Goal: Task Accomplishment & Management: Manage account settings

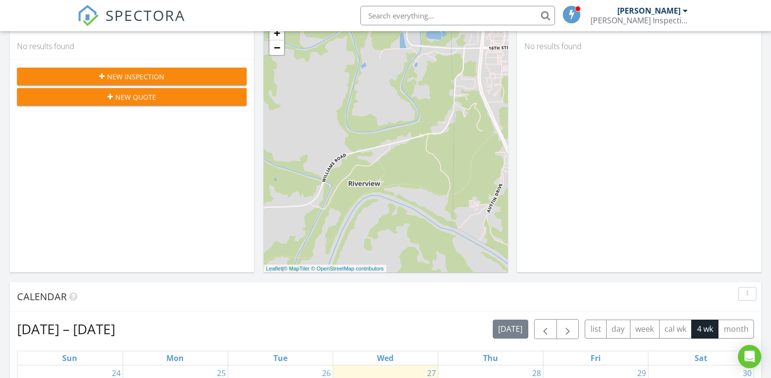
scroll to position [49, 0]
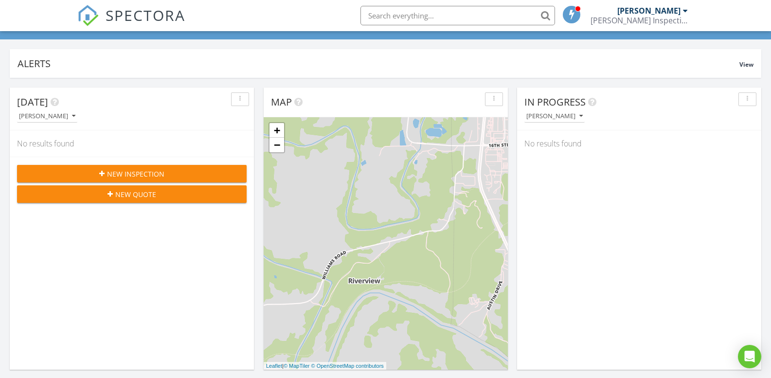
click at [690, 13] on link "[PERSON_NAME] Inspection Services, LLC" at bounding box center [641, 15] width 100 height 31
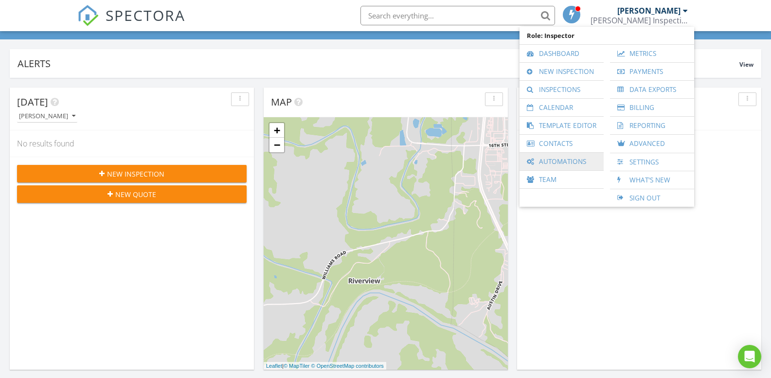
click at [553, 159] on link "Automations" at bounding box center [562, 162] width 74 height 18
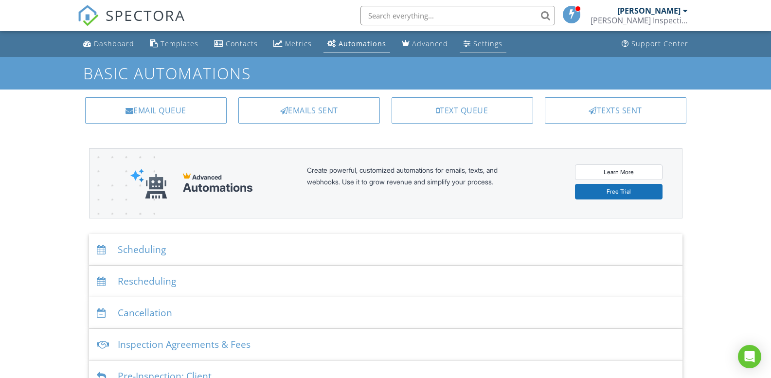
click at [483, 43] on div "Settings" at bounding box center [487, 43] width 29 height 9
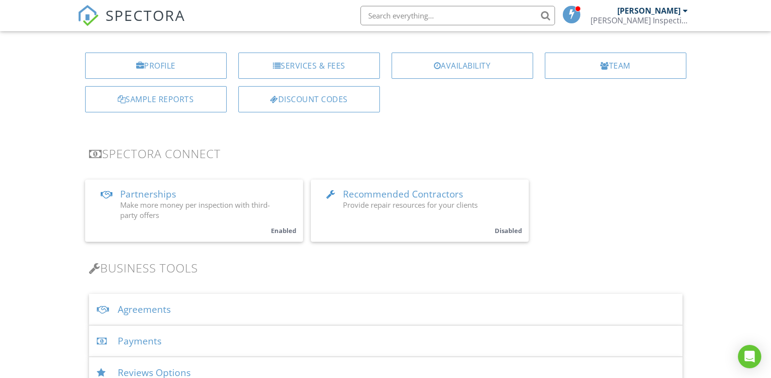
scroll to position [146, 0]
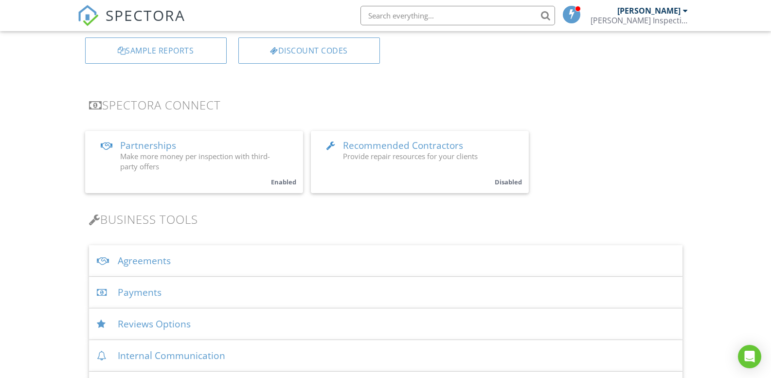
click at [417, 147] on span "Recommended Contractors" at bounding box center [403, 145] width 120 height 13
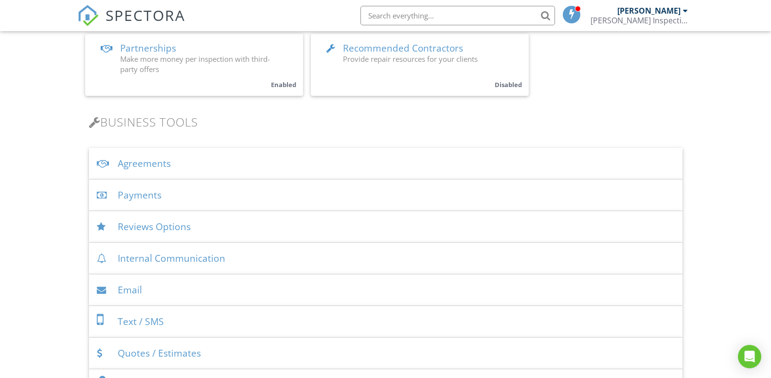
scroll to position [292, 0]
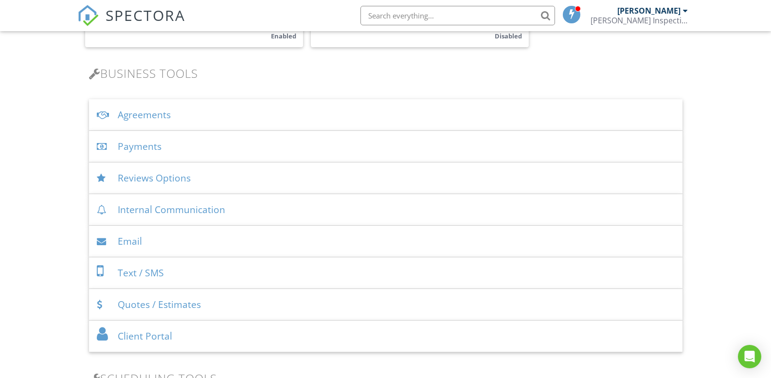
click at [163, 300] on div "Quotes / Estimates" at bounding box center [386, 305] width 594 height 32
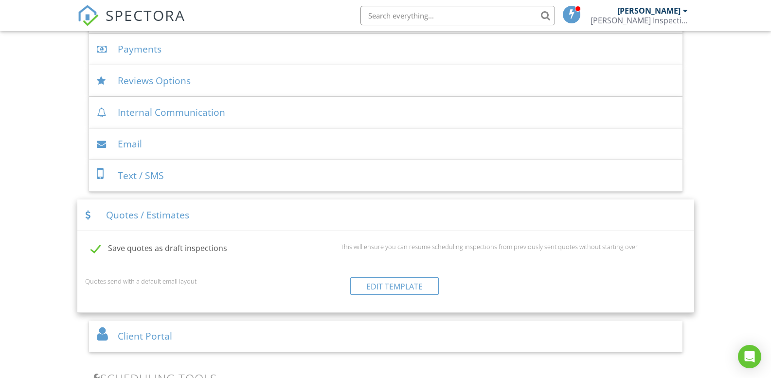
scroll to position [438, 0]
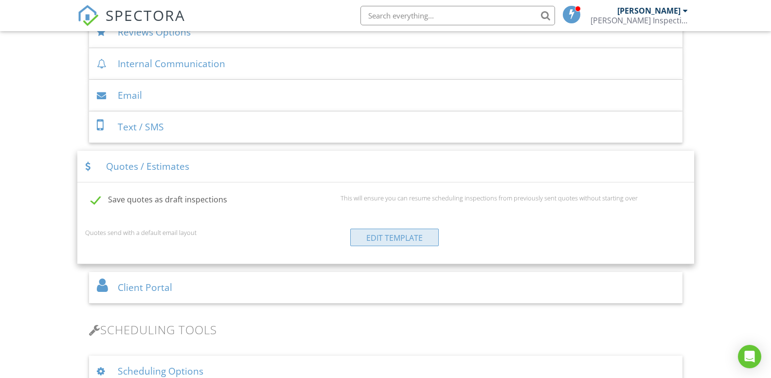
click at [397, 232] on link "Edit Template" at bounding box center [394, 238] width 89 height 18
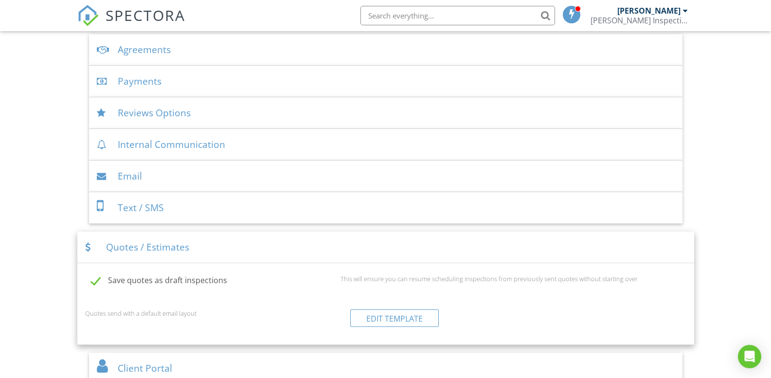
scroll to position [308, 0]
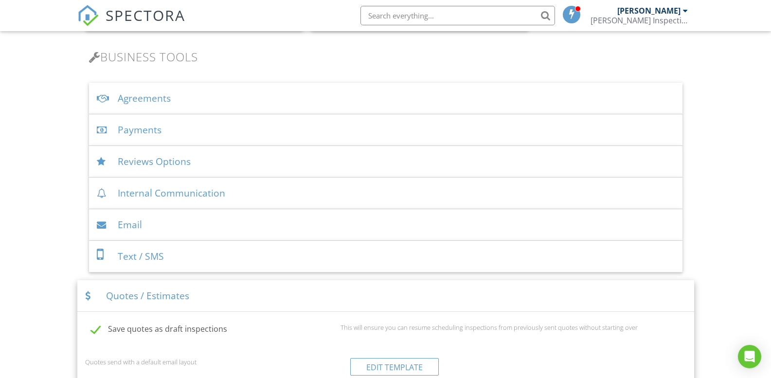
click at [174, 196] on div "Internal Communication" at bounding box center [386, 194] width 594 height 32
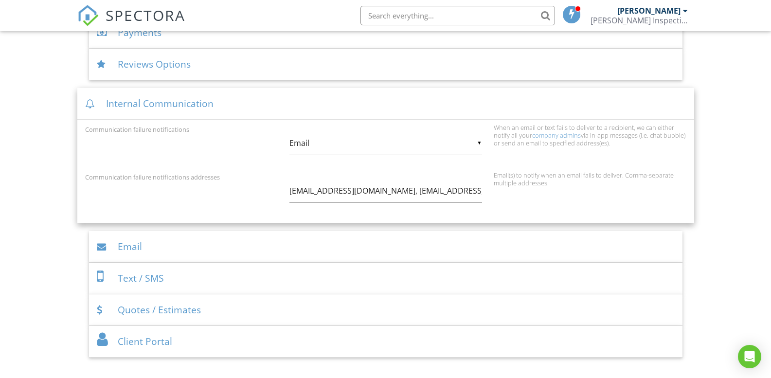
scroll to position [454, 0]
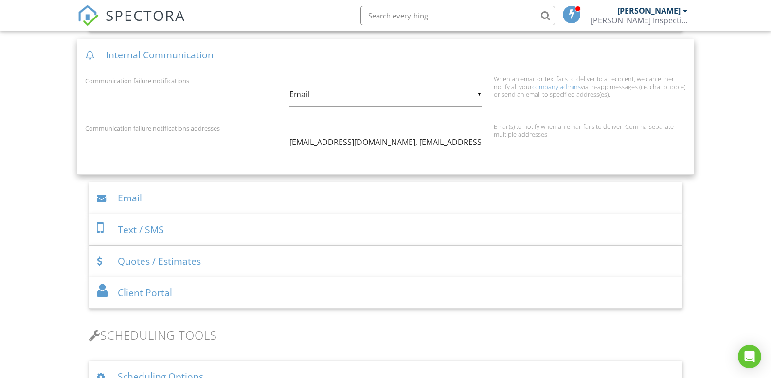
click at [186, 193] on div "Email" at bounding box center [386, 198] width 594 height 32
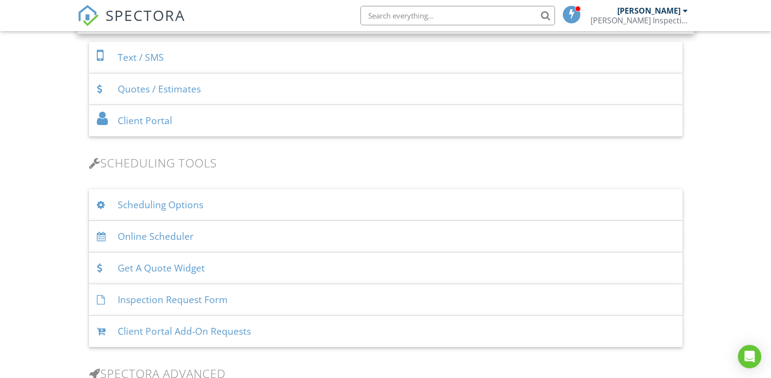
scroll to position [1184, 0]
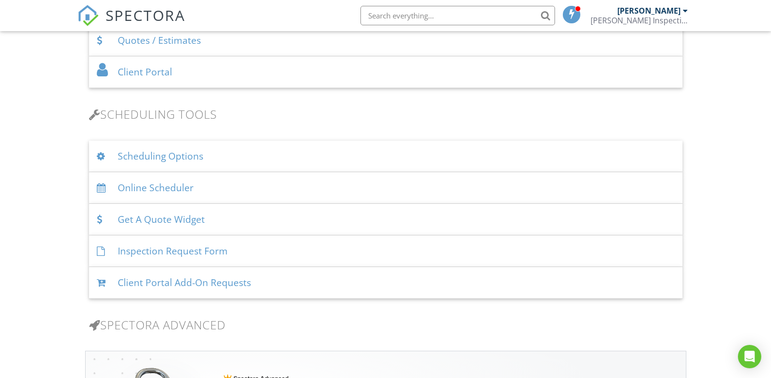
click at [234, 218] on div "Get A Quote Widget" at bounding box center [386, 220] width 594 height 32
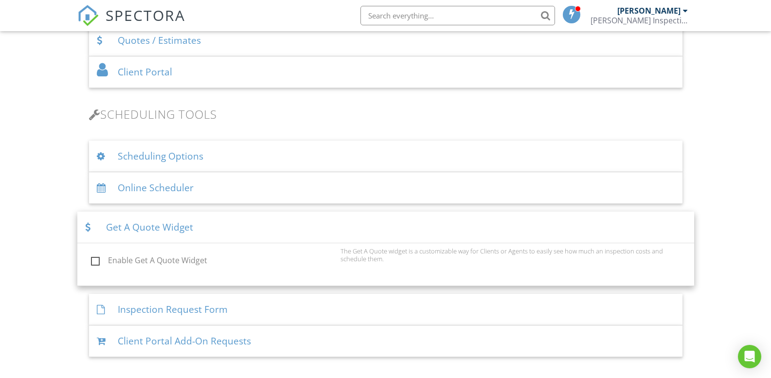
click at [336, 258] on div "The Get A Quote widget is a customizable way for Clients or Agents to easily se…" at bounding box center [514, 255] width 358 height 16
click at [190, 263] on label "Enable Get A Quote Widget" at bounding box center [213, 262] width 244 height 12
click at [91, 263] on input "Enable Get A Quote Widget" at bounding box center [88, 262] width 6 height 6
checkbox input "true"
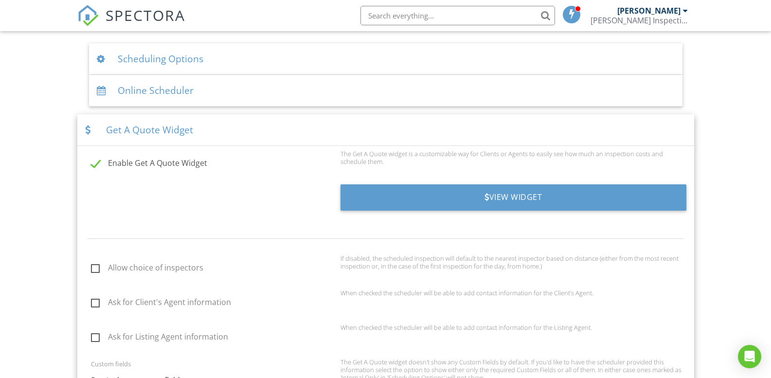
scroll to position [1330, 0]
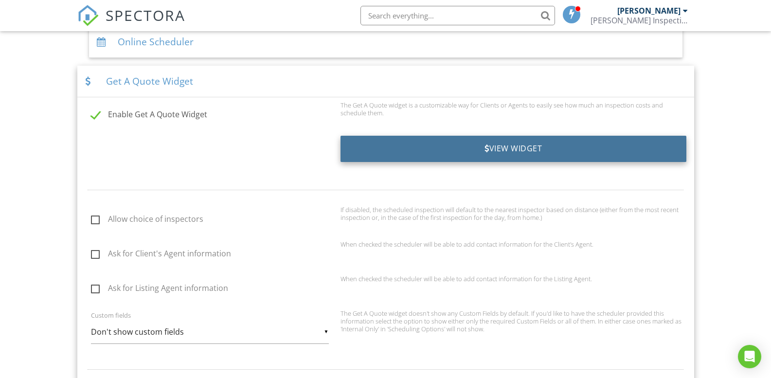
click at [567, 153] on div "View Widget" at bounding box center [514, 149] width 346 height 26
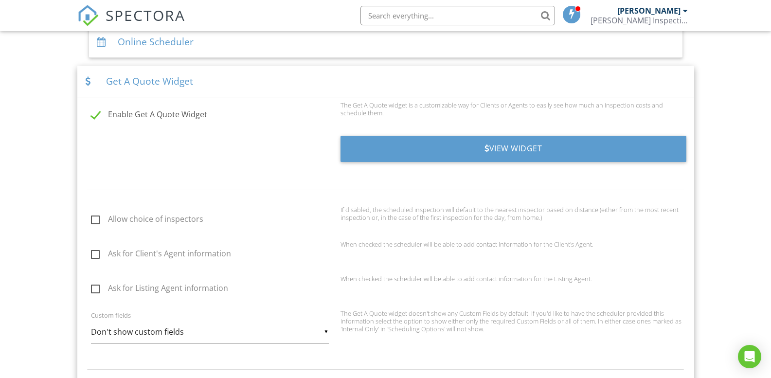
scroll to position [1379, 0]
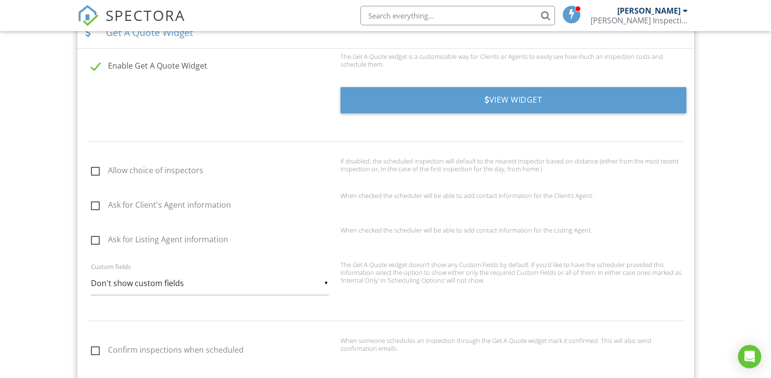
click at [325, 287] on div "▼ Don't show custom fields Don't show custom fields Only show required Custom F…" at bounding box center [210, 284] width 238 height 24
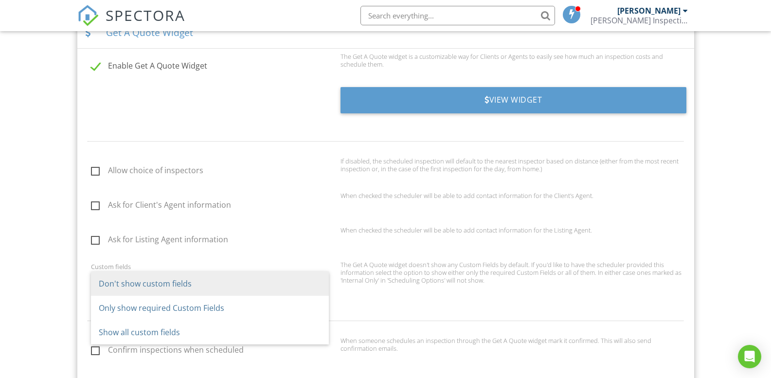
click at [447, 284] on div "The Get A Quote widget doesn't show any Custom Fields by default. If you'd like…" at bounding box center [514, 272] width 358 height 23
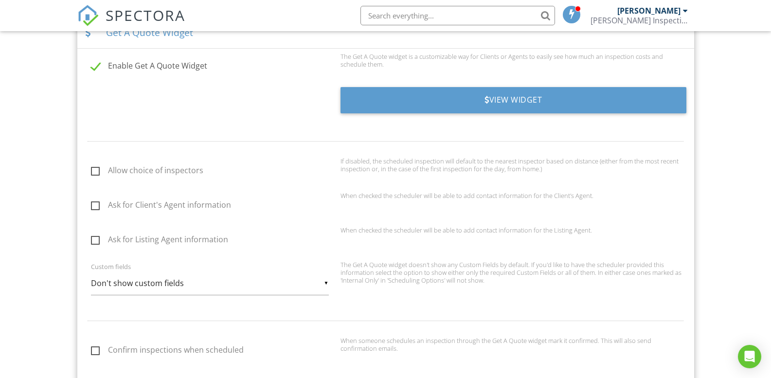
scroll to position [1282, 0]
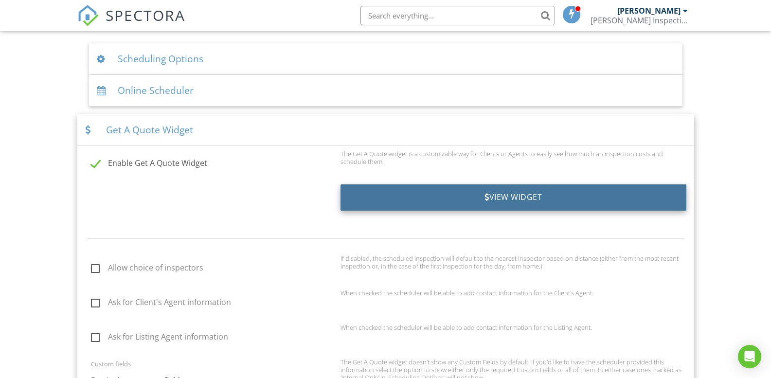
click at [507, 198] on div "View Widget" at bounding box center [514, 197] width 346 height 26
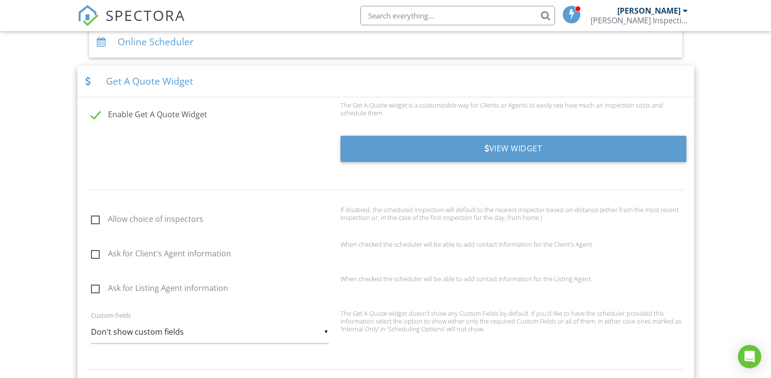
scroll to position [1233, 0]
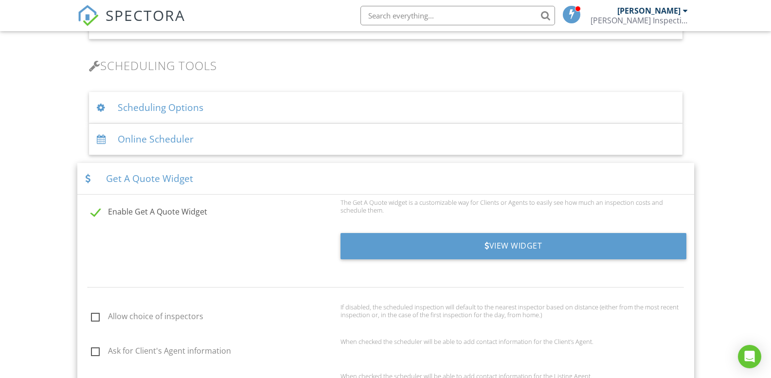
click at [147, 175] on div "Get A Quote Widget" at bounding box center [385, 179] width 617 height 32
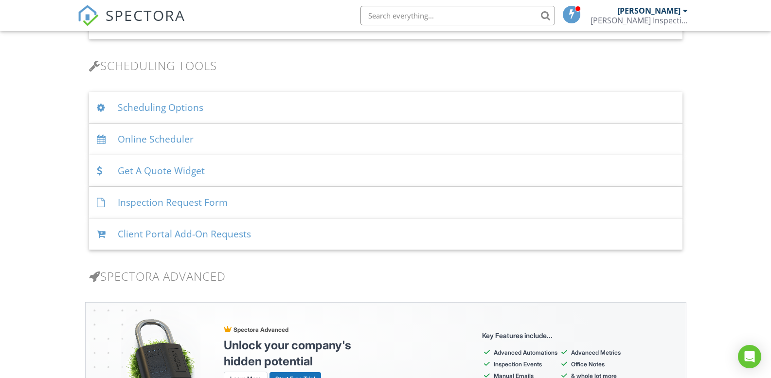
click at [166, 198] on div "Inspection Request Form" at bounding box center [386, 203] width 594 height 32
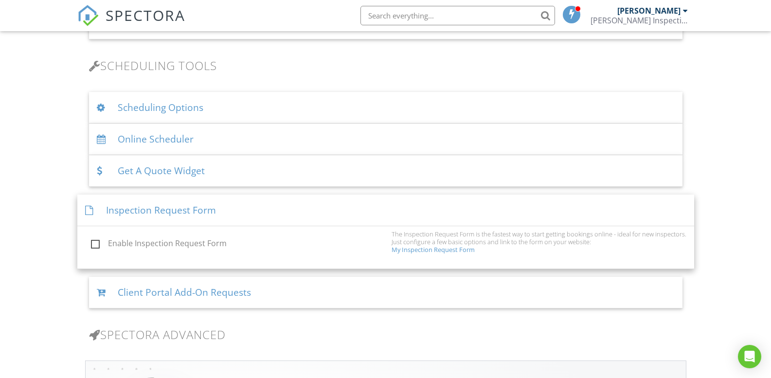
click at [417, 249] on link "My Inspection Request Form" at bounding box center [433, 249] width 83 height 9
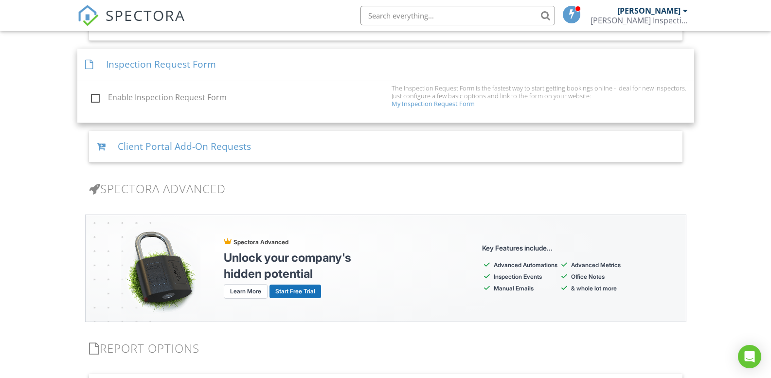
scroll to position [1330, 0]
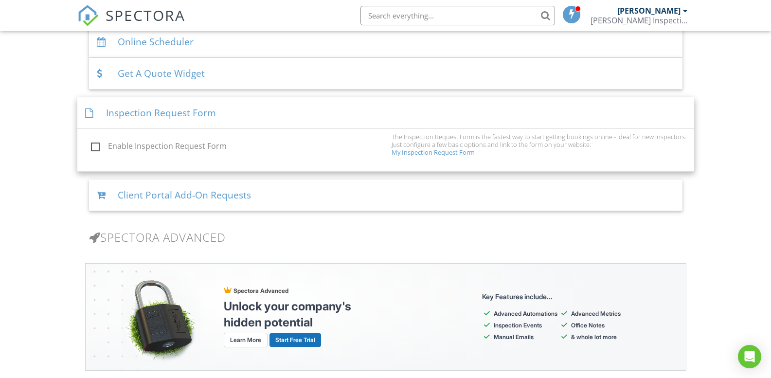
click at [325, 198] on div "Client Portal Add-On Requests" at bounding box center [386, 196] width 594 height 32
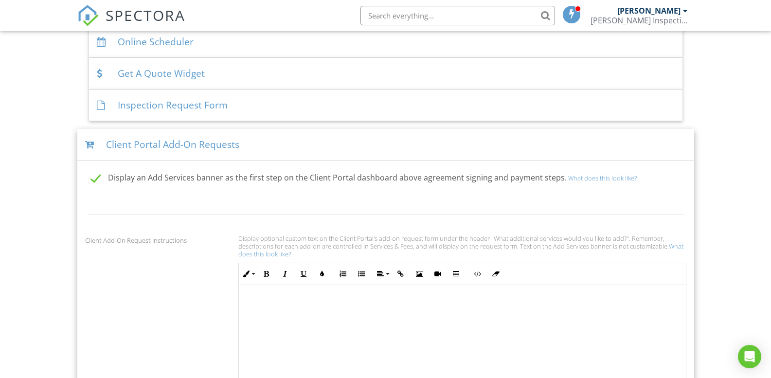
click at [570, 176] on link "What does this look like?" at bounding box center [602, 178] width 69 height 9
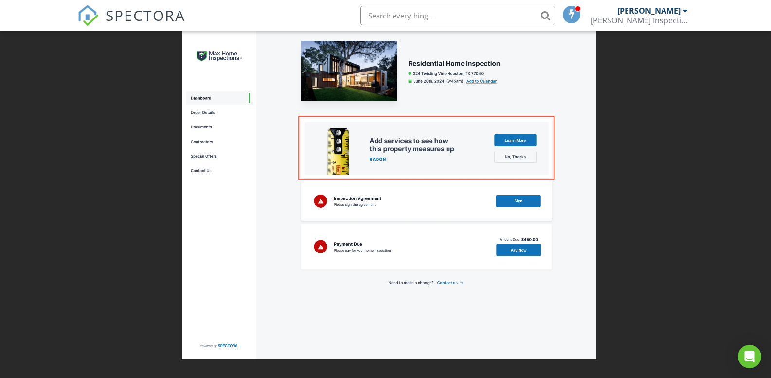
click at [127, 93] on div at bounding box center [385, 189] width 771 height 378
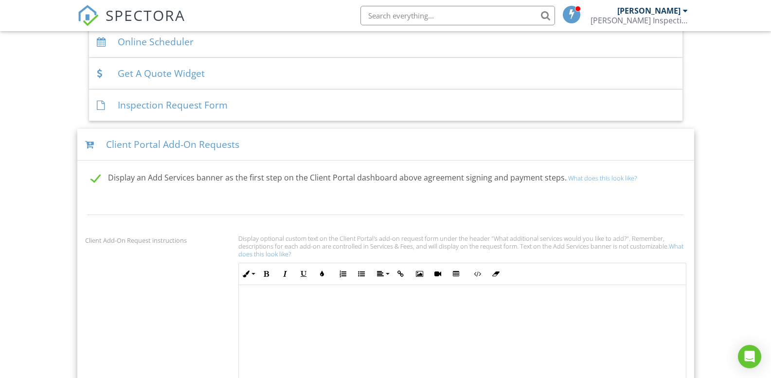
click at [403, 145] on div "Client Portal Add-On Requests" at bounding box center [385, 145] width 617 height 32
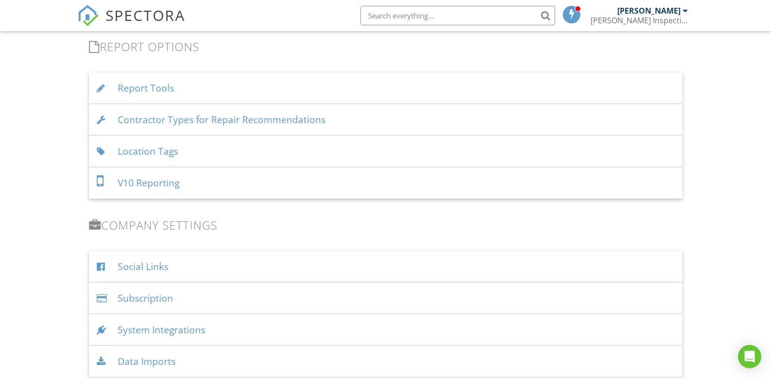
scroll to position [1574, 0]
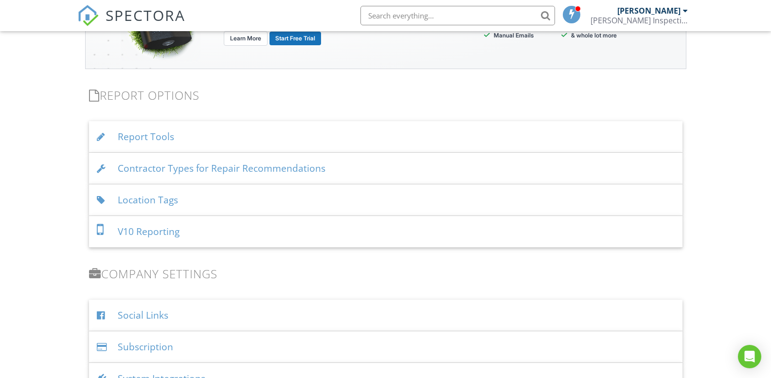
click at [230, 232] on div "V10 Reporting" at bounding box center [386, 232] width 594 height 32
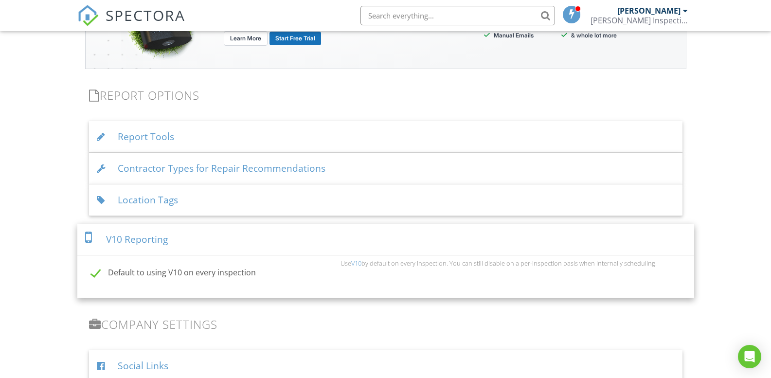
click at [253, 233] on div "V10 Reporting" at bounding box center [385, 240] width 617 height 32
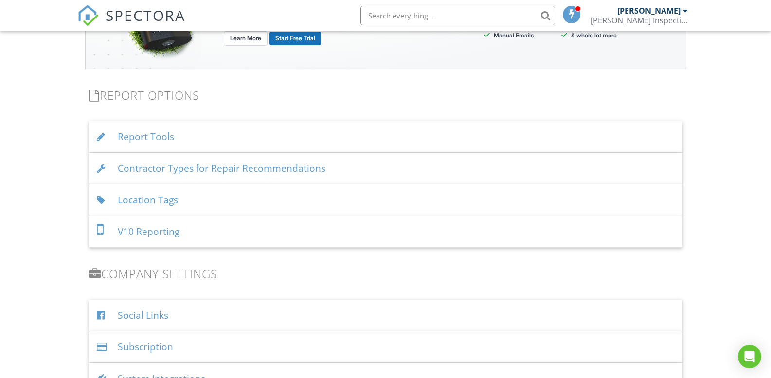
click at [241, 131] on div "Report Tools" at bounding box center [386, 137] width 594 height 32
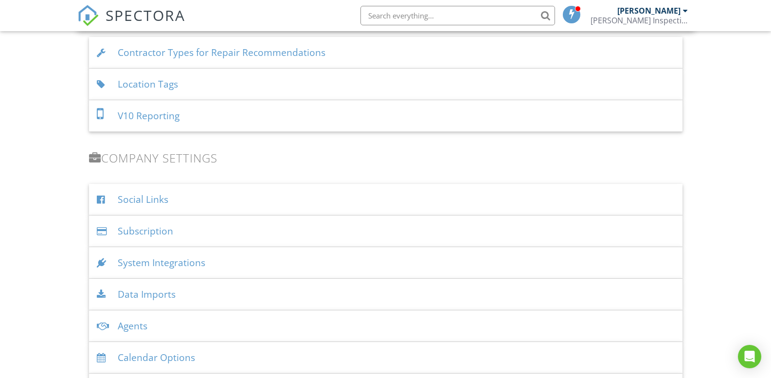
scroll to position [1963, 0]
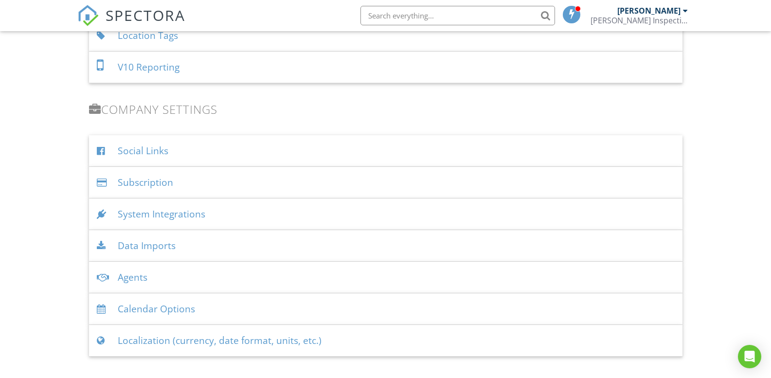
click at [323, 207] on div "System Integrations" at bounding box center [386, 215] width 594 height 32
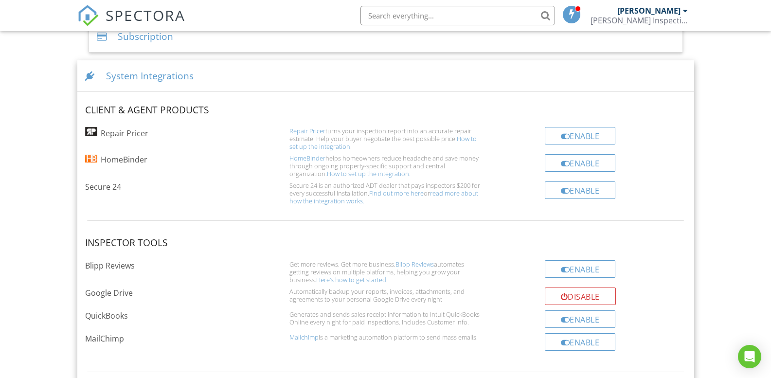
scroll to position [2157, 0]
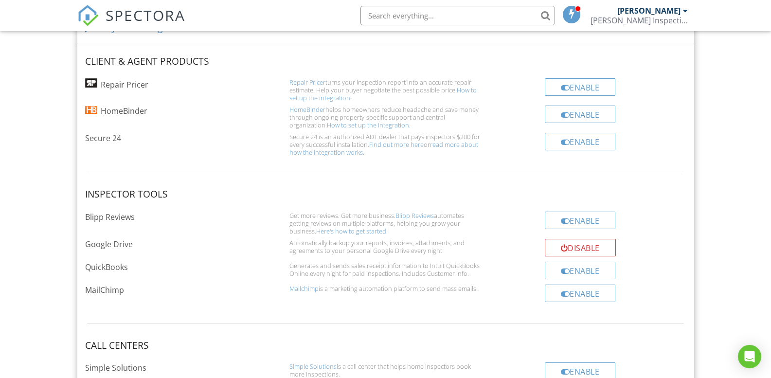
click at [461, 91] on link "How to set up the integration." at bounding box center [383, 94] width 187 height 17
click at [366, 231] on link "Here's how to get started." at bounding box center [352, 231] width 72 height 9
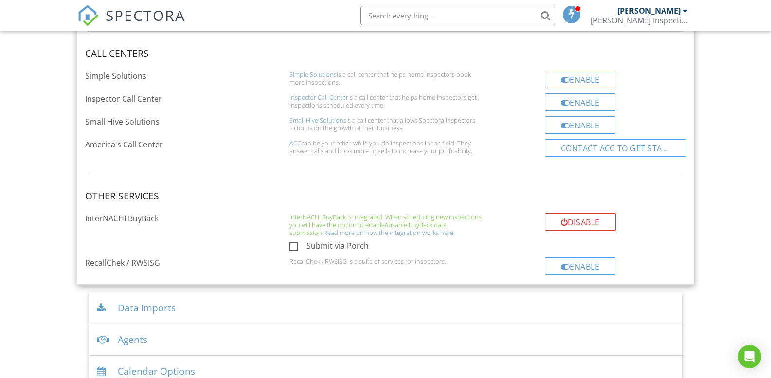
scroll to position [2498, 0]
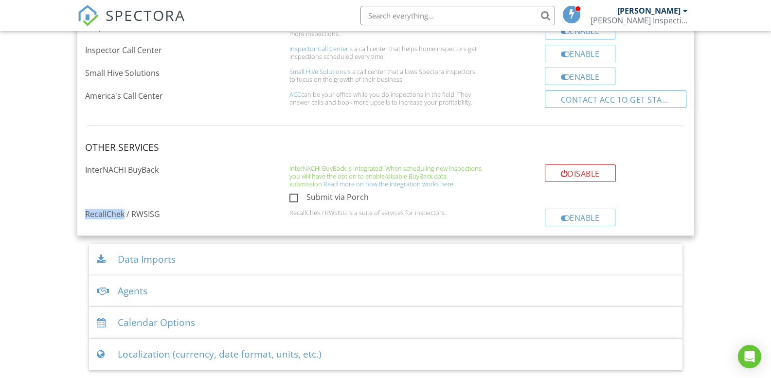
drag, startPoint x: 84, startPoint y: 215, endPoint x: 124, endPoint y: 213, distance: 39.4
click at [124, 213] on div "RecallChek / RWSISG" at bounding box center [181, 214] width 204 height 11
drag, startPoint x: 134, startPoint y: 215, endPoint x: 162, endPoint y: 216, distance: 27.7
click at [162, 216] on div "RecallChek / RWSISG" at bounding box center [181, 214] width 204 height 11
drag, startPoint x: 131, startPoint y: 215, endPoint x: 161, endPoint y: 214, distance: 29.7
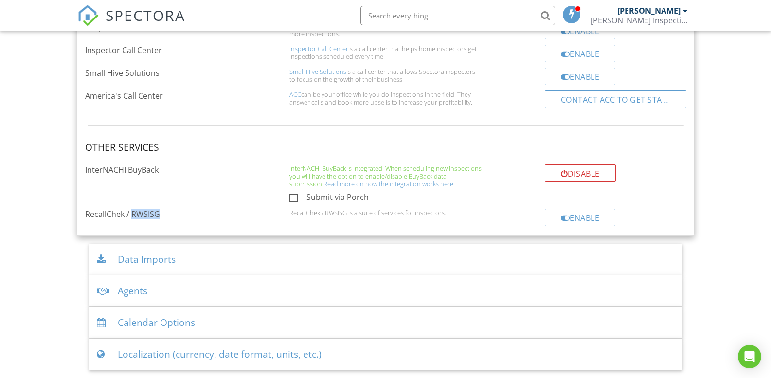
click at [161, 214] on div "RecallChek / RWSISG" at bounding box center [181, 214] width 204 height 11
click at [243, 221] on div "RecallChek / RWSISG RecallChek / RWSISG is a suite of services for inspectors. …" at bounding box center [385, 218] width 613 height 19
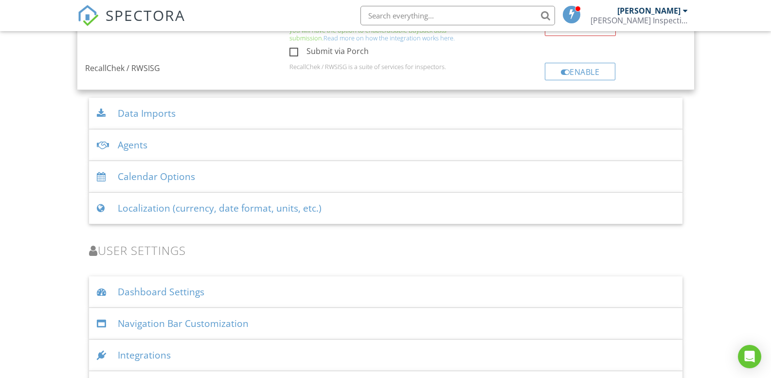
scroll to position [2677, 0]
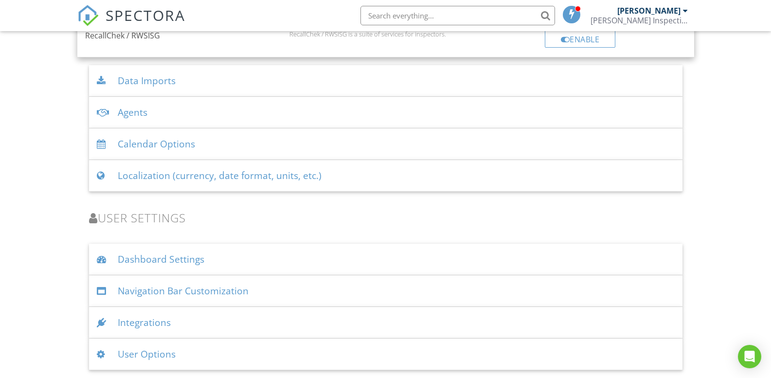
click at [136, 350] on div "User Options" at bounding box center [386, 355] width 594 height 32
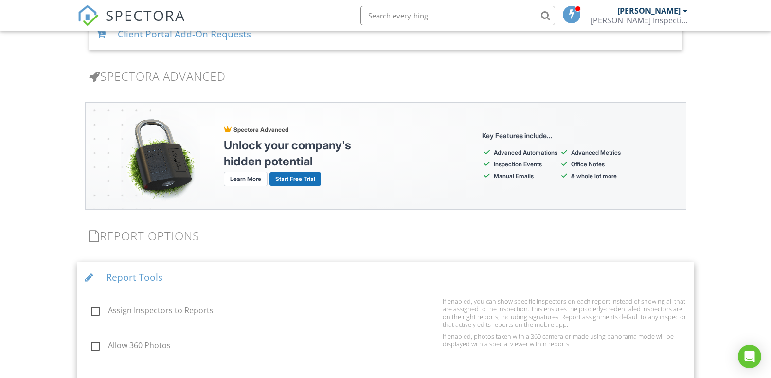
scroll to position [1141, 0]
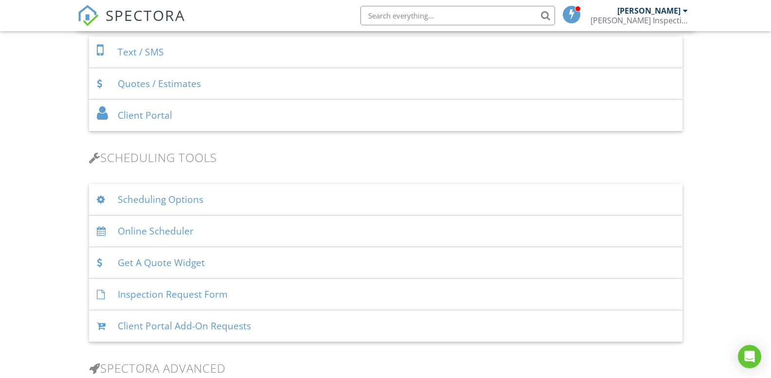
click at [143, 199] on div "Scheduling Options" at bounding box center [386, 200] width 594 height 32
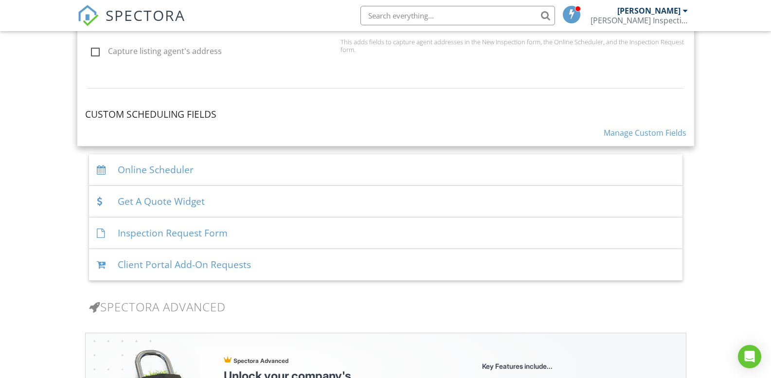
scroll to position [1676, 0]
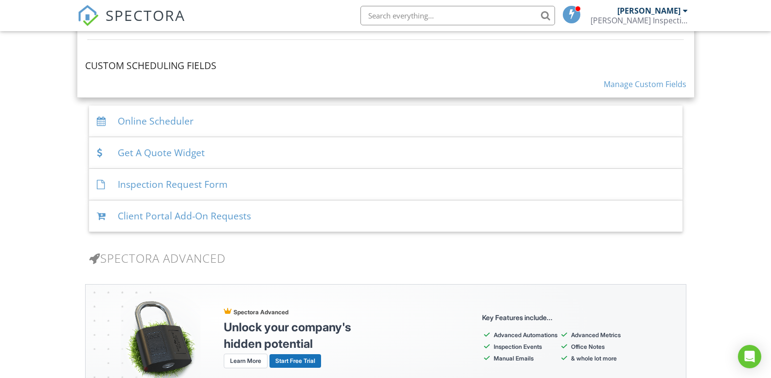
click at [124, 183] on div "Inspection Request Form" at bounding box center [386, 185] width 594 height 32
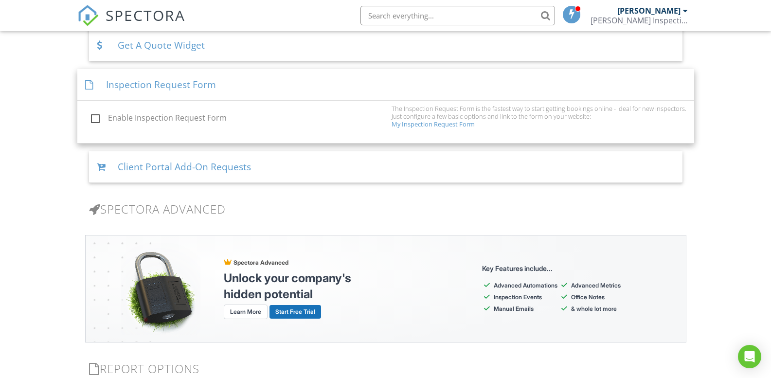
scroll to position [1261, 0]
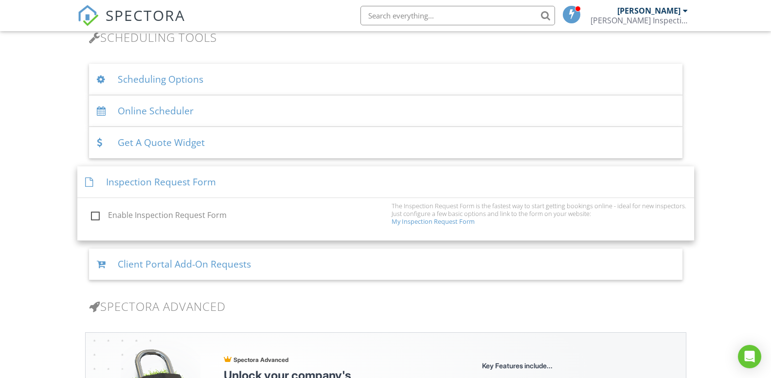
click at [419, 223] on link "My Inspection Request Form" at bounding box center [433, 221] width 83 height 9
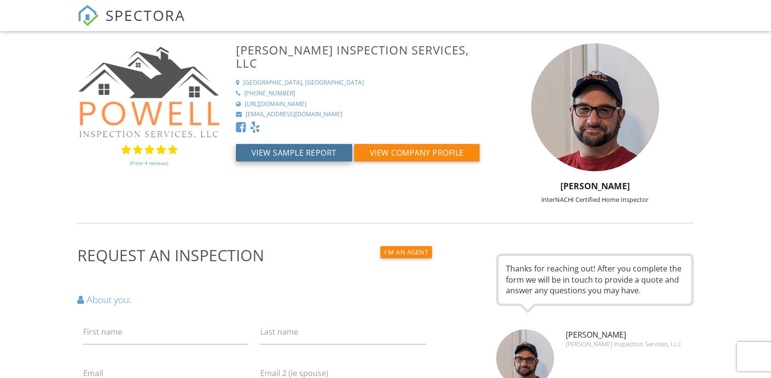
click at [307, 144] on button "View Sample Report" at bounding box center [294, 153] width 116 height 18
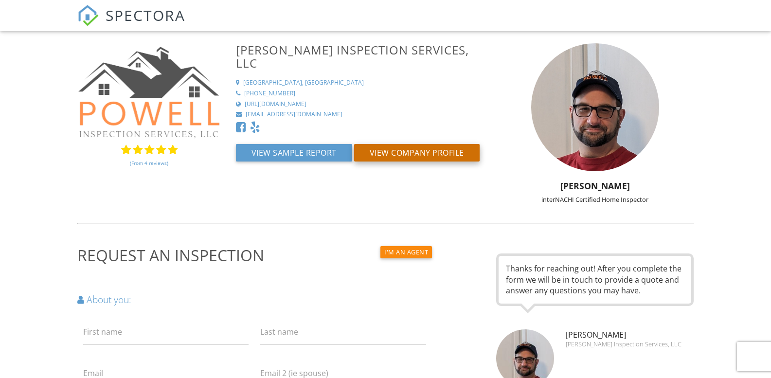
click at [426, 144] on button "View Company Profile" at bounding box center [417, 153] width 126 height 18
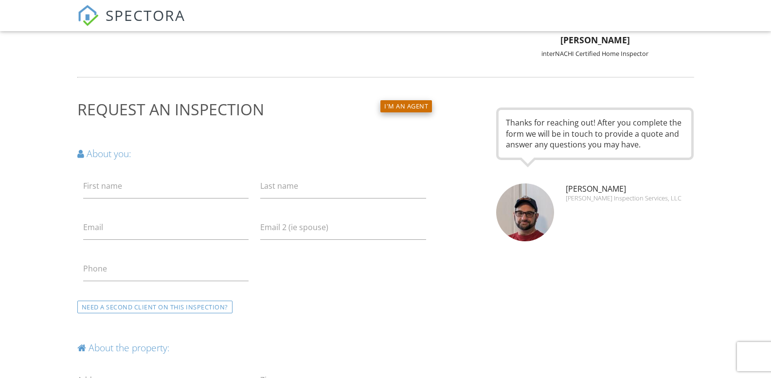
click at [415, 106] on button "I'm an agent" at bounding box center [406, 106] width 52 height 12
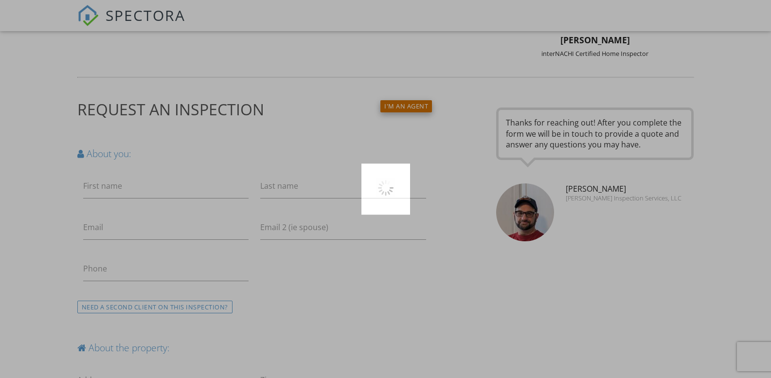
scroll to position [145, 0]
